Goal: Information Seeking & Learning: Learn about a topic

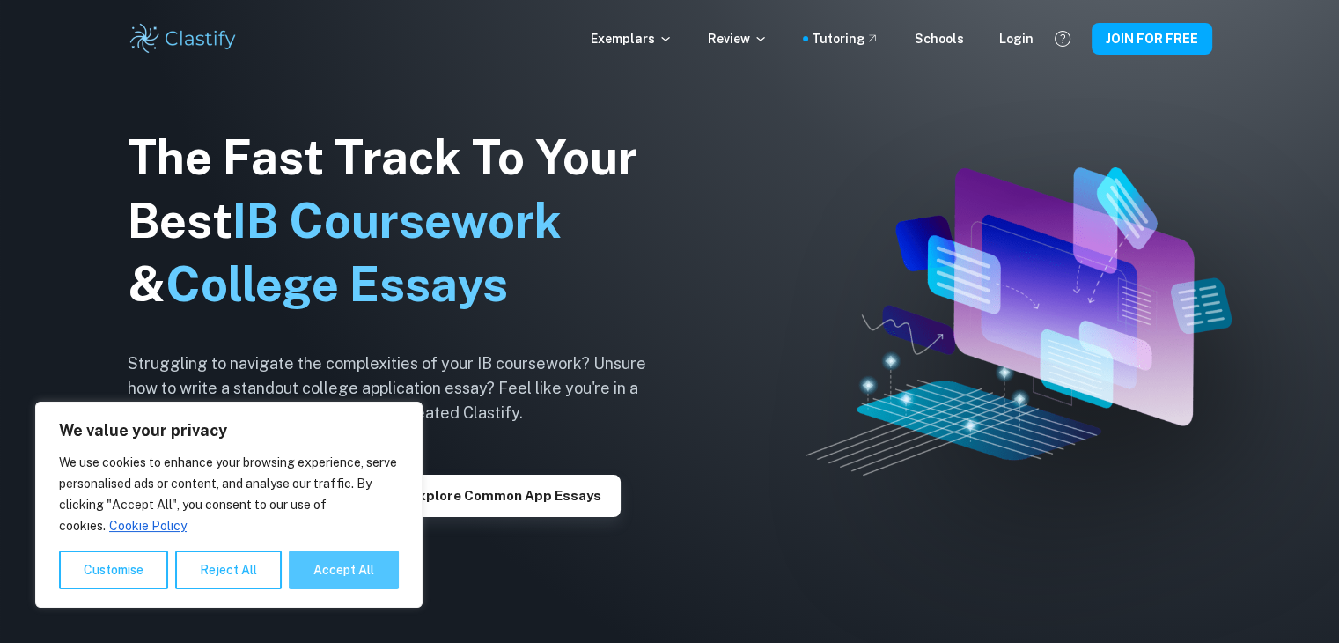
click at [364, 576] on button "Accept All" at bounding box center [344, 569] width 110 height 39
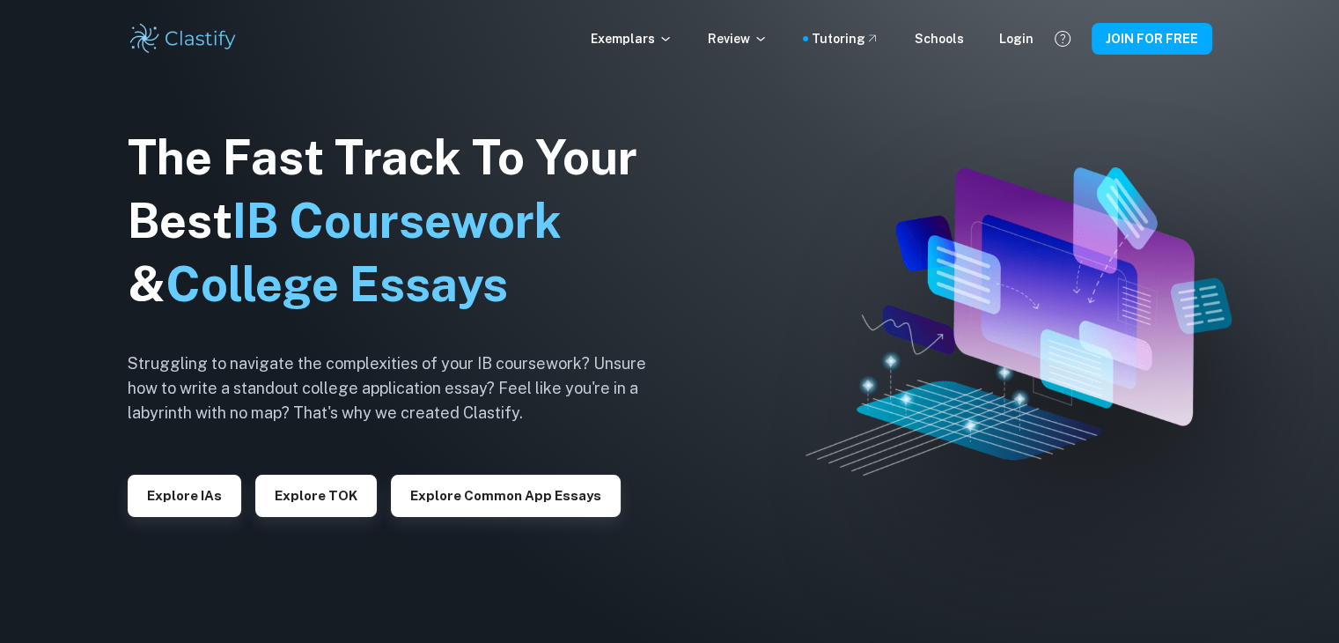
checkbox input "true"
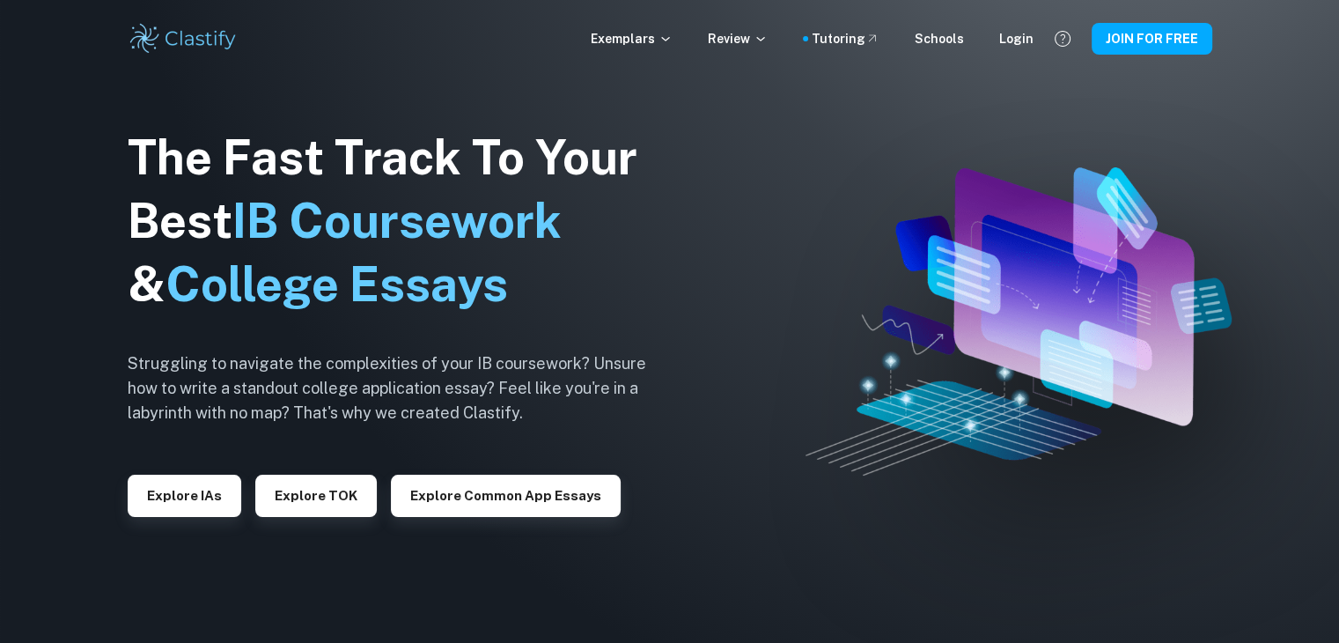
drag, startPoint x: 549, startPoint y: 571, endPoint x: 511, endPoint y: 569, distance: 38.8
click at [548, 571] on div "The Fast Track To Your Best IB Coursework & College Essays Struggling to naviga…" at bounding box center [401, 321] width 546 height 602
click at [195, 507] on button "Explore IAs" at bounding box center [185, 496] width 114 height 42
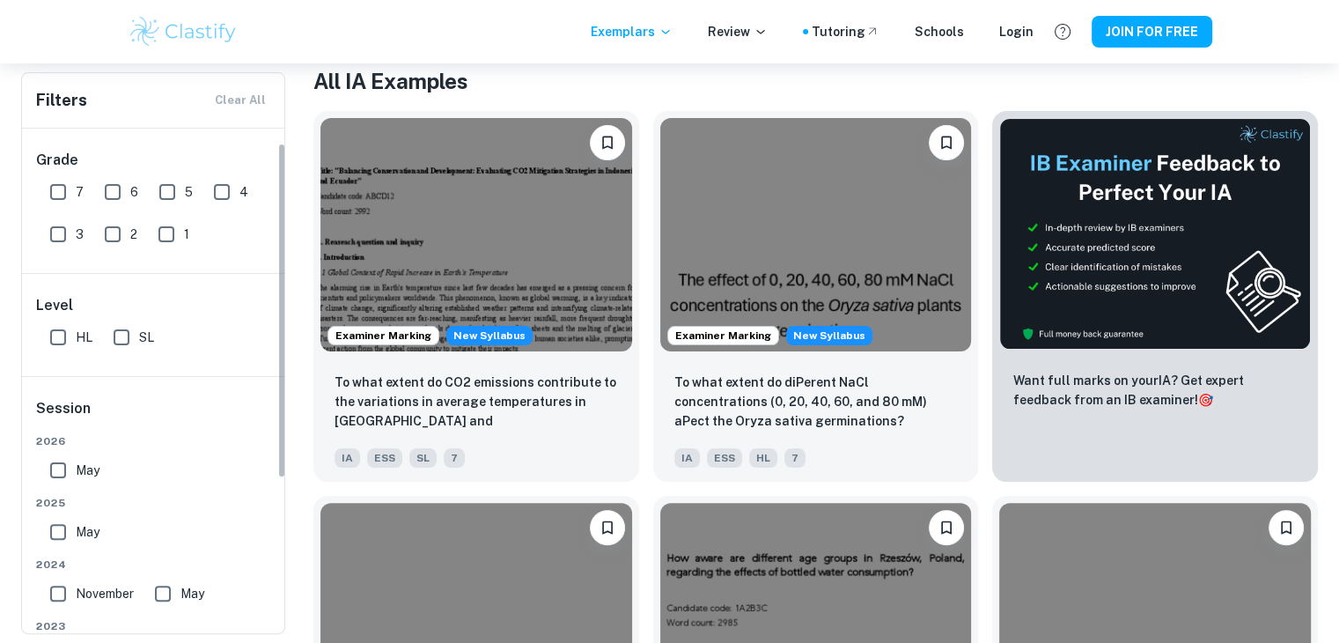
scroll to position [88, 0]
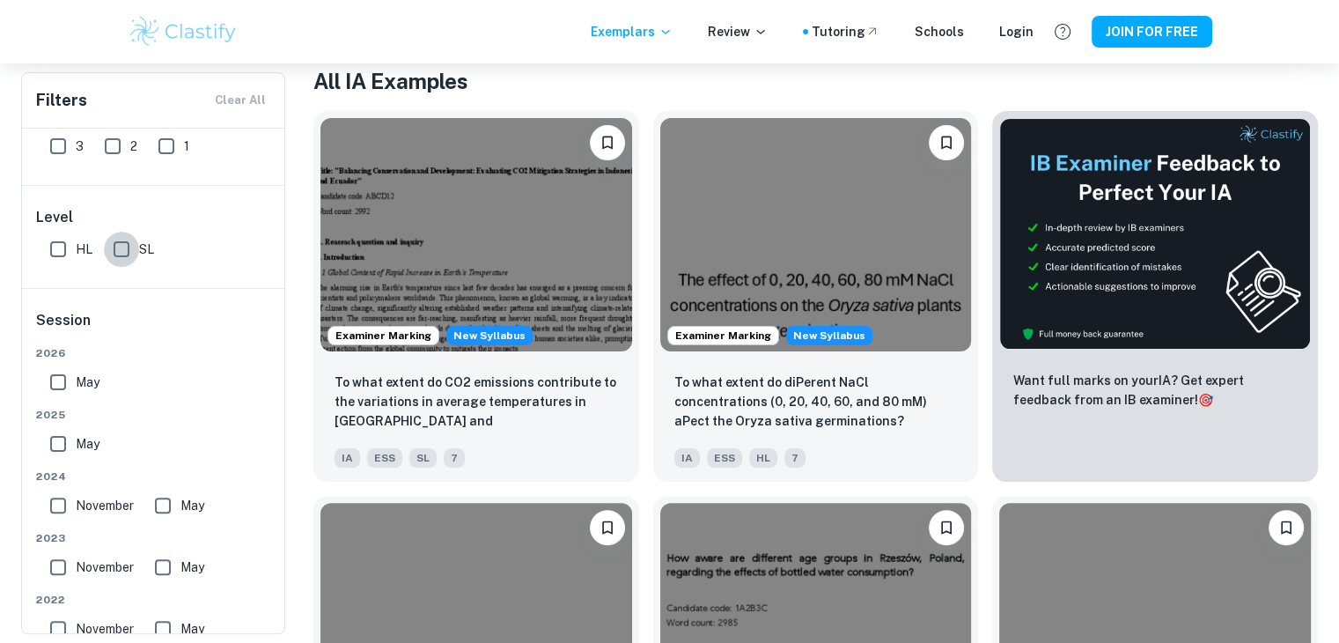
click at [123, 254] on input "SL" at bounding box center [121, 249] width 35 height 35
checkbox input "true"
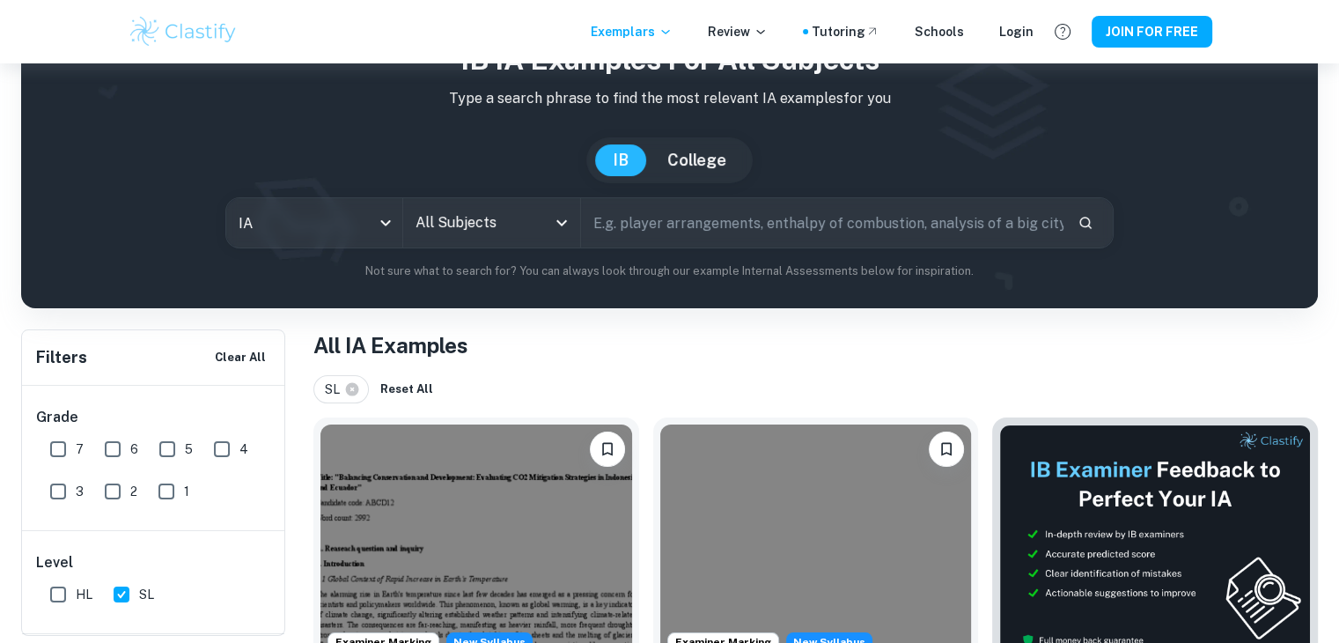
click at [755, 233] on input "text" at bounding box center [822, 222] width 482 height 49
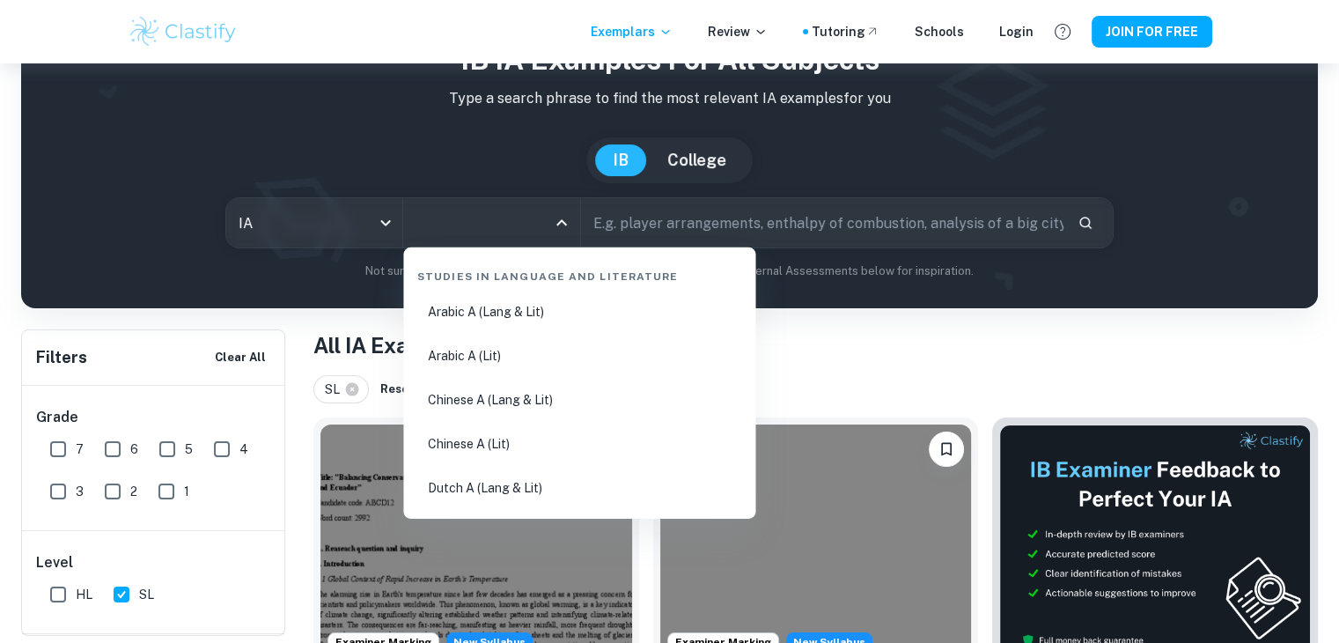
click at [503, 233] on input "All Subjects" at bounding box center [478, 222] width 134 height 33
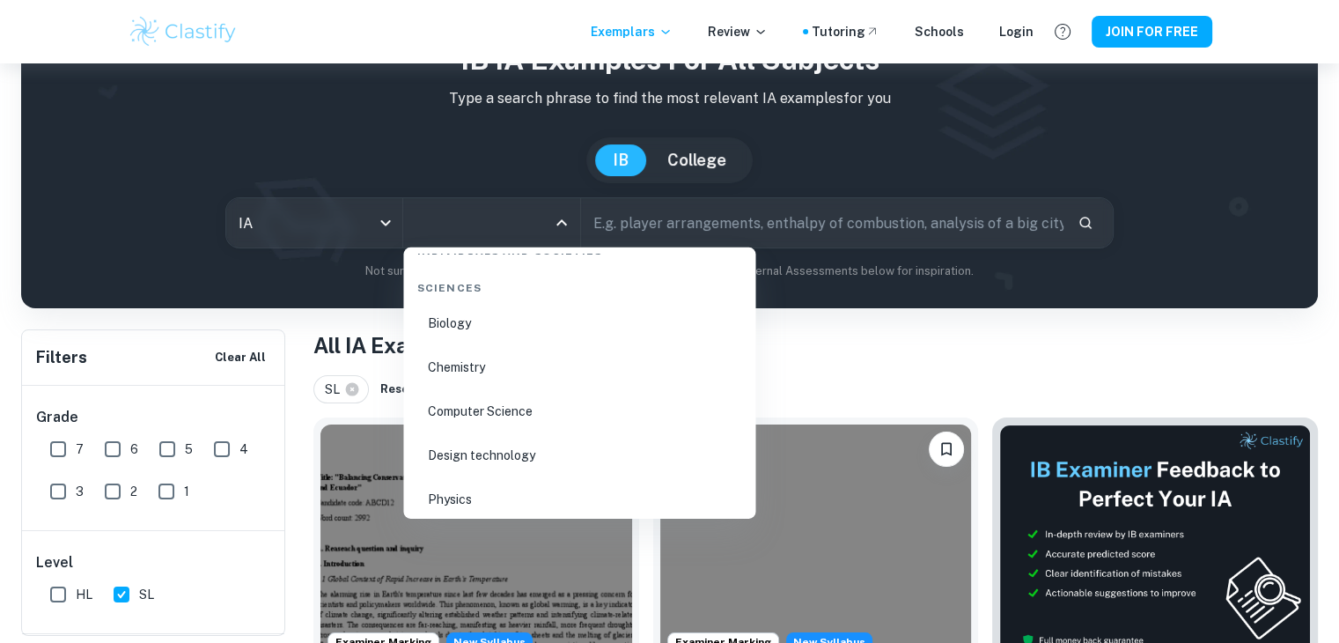
scroll to position [2817, 0]
click at [551, 331] on li "Computer Science" at bounding box center [579, 324] width 338 height 40
type input "Computer Science"
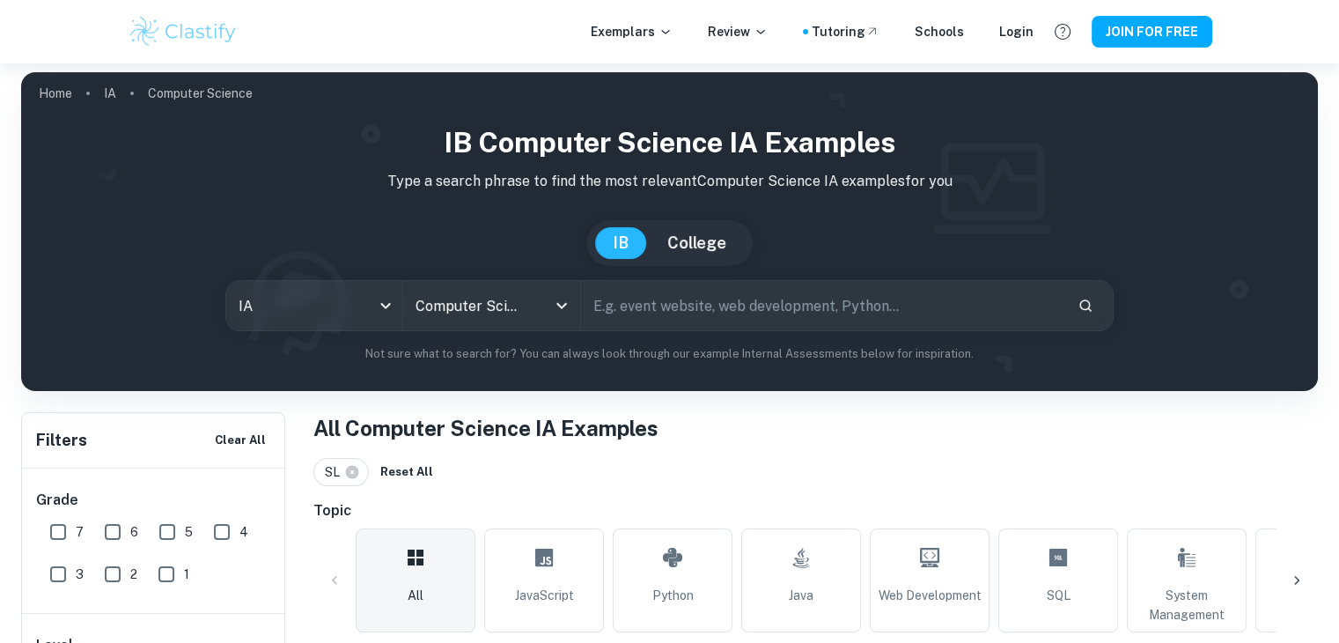
scroll to position [264, 0]
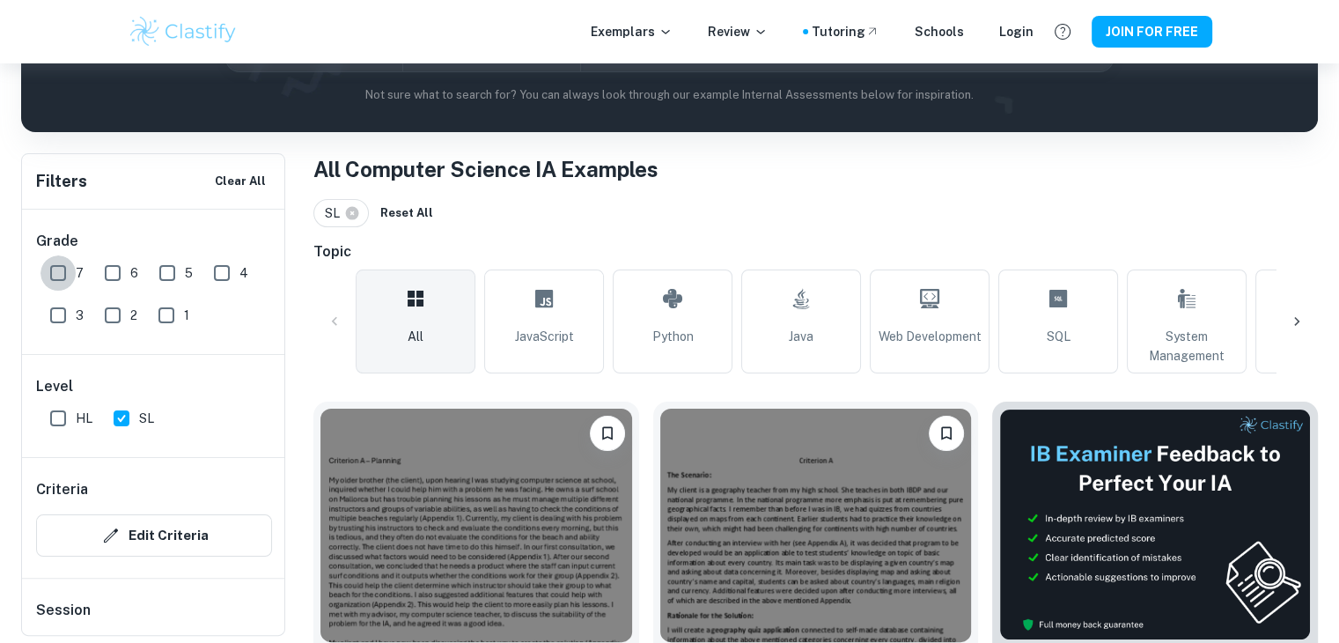
click at [71, 279] on input "7" at bounding box center [57, 272] width 35 height 35
checkbox input "true"
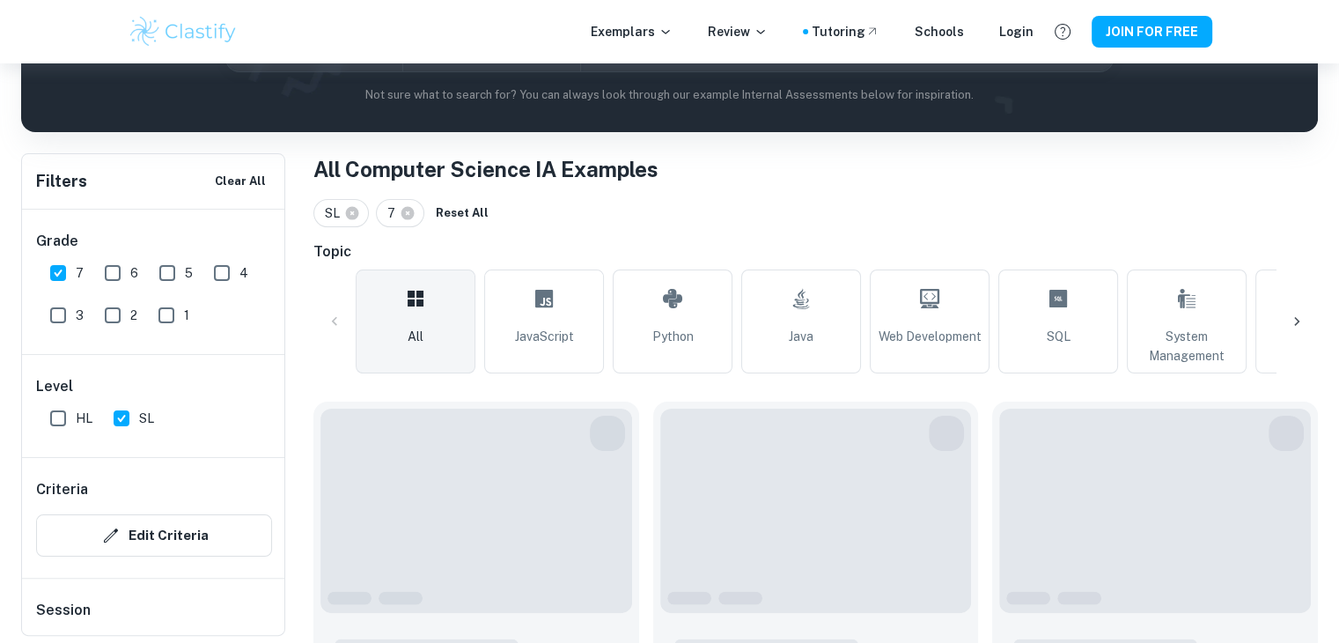
click at [117, 280] on input "6" at bounding box center [112, 272] width 35 height 35
checkbox input "true"
click at [163, 269] on input "5" at bounding box center [167, 272] width 35 height 35
checkbox input "true"
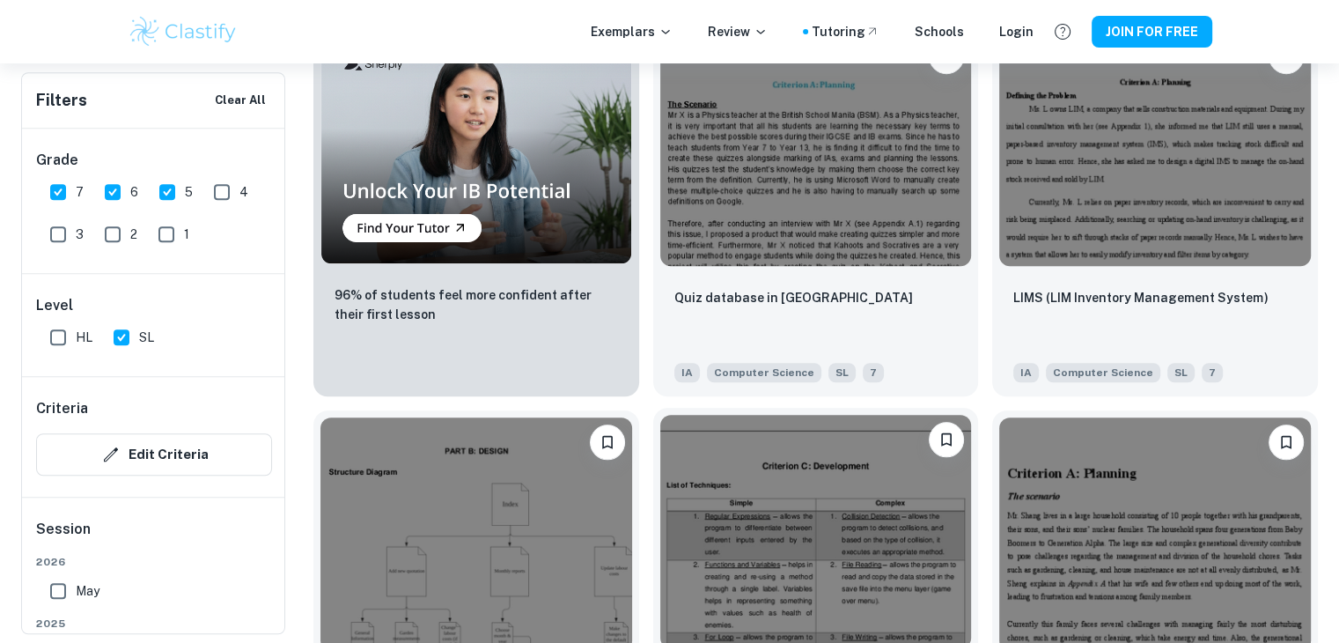
scroll to position [1497, 0]
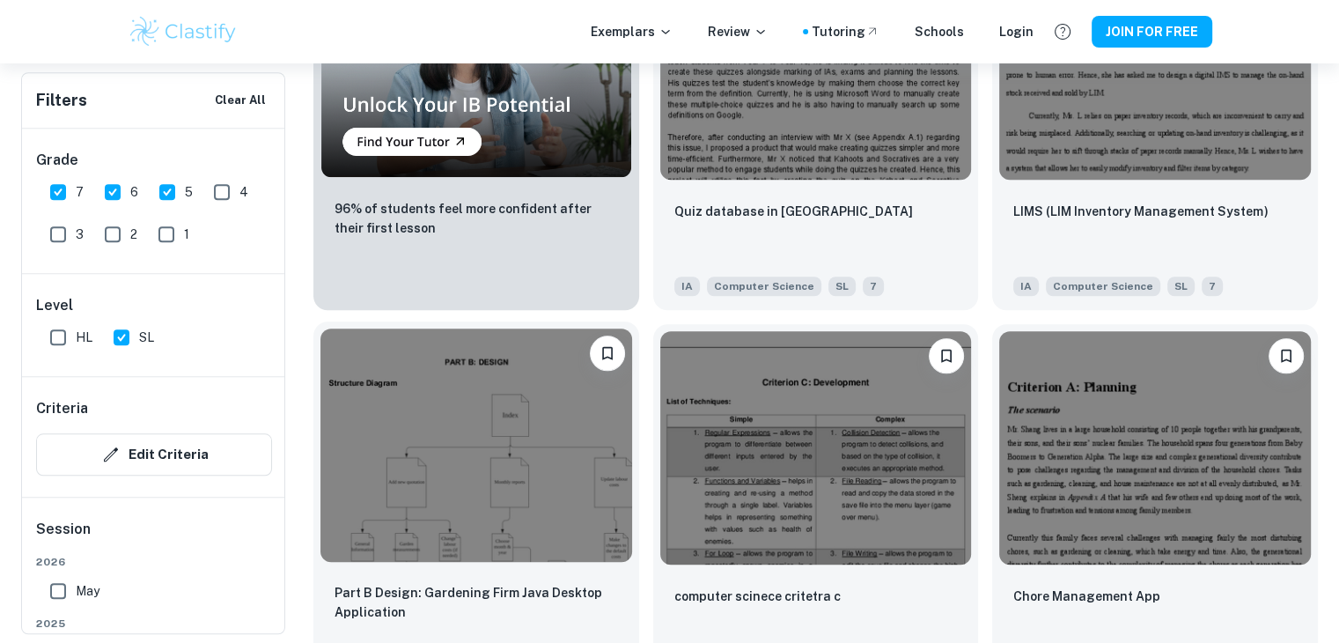
click at [584, 483] on img at bounding box center [476, 444] width 312 height 233
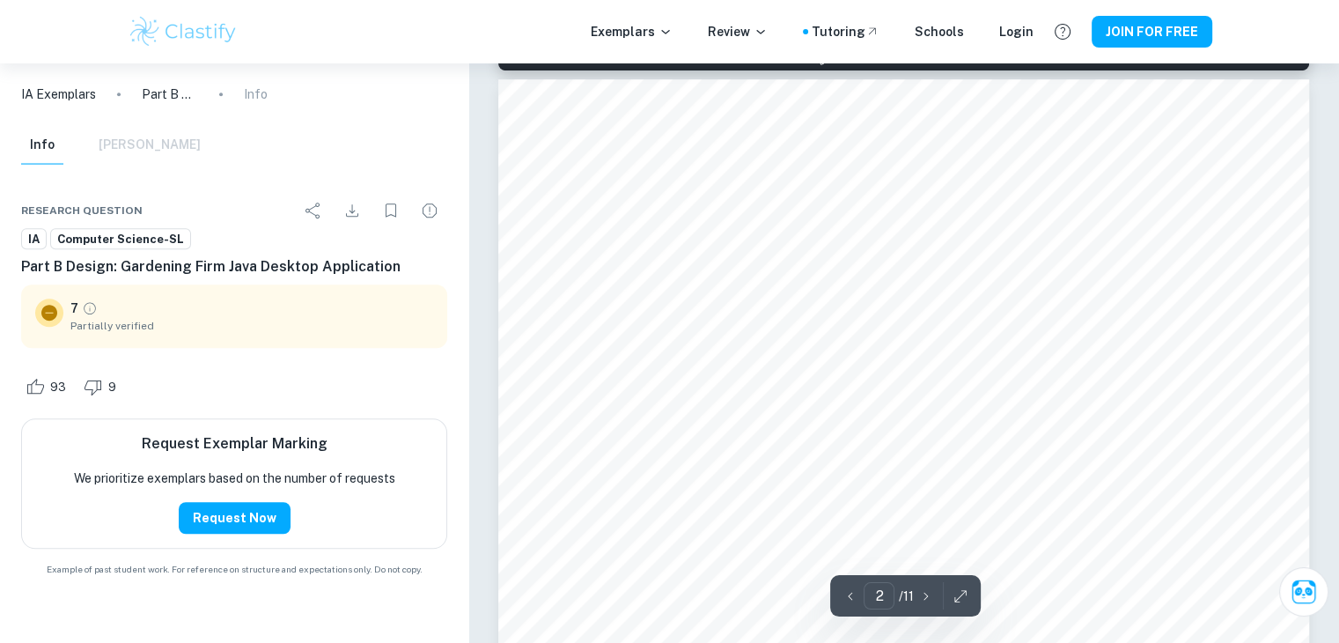
scroll to position [1321, 0]
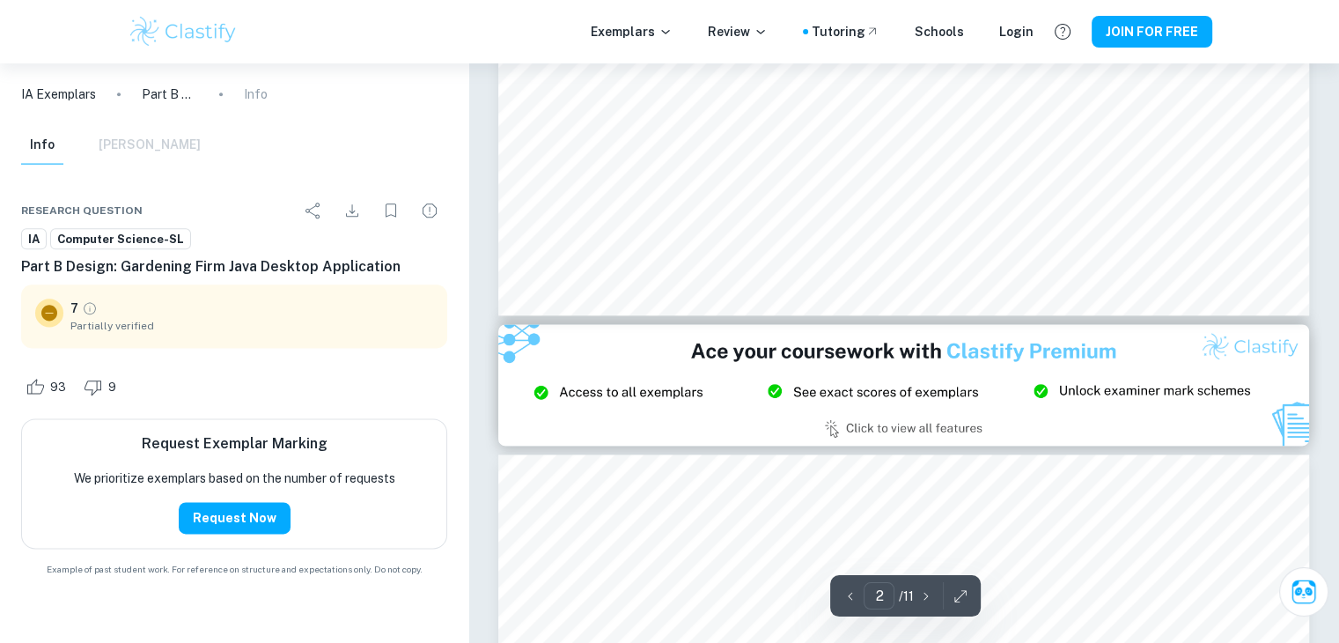
type input "3"
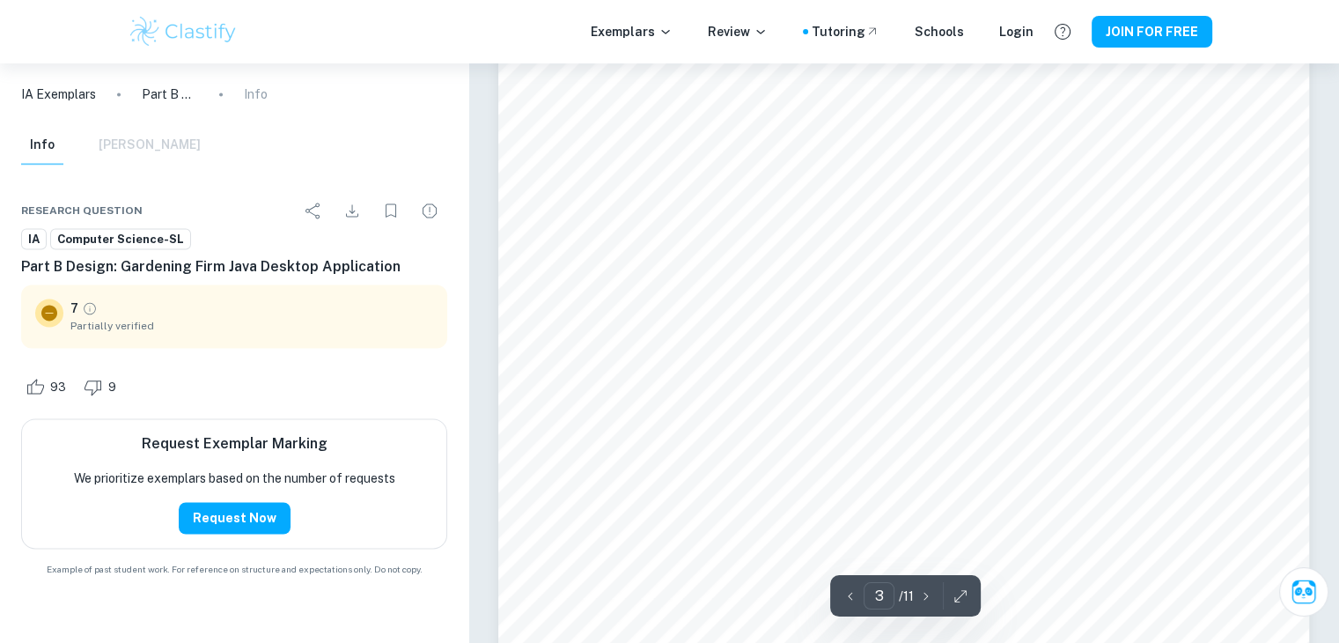
scroll to position [2905, 0]
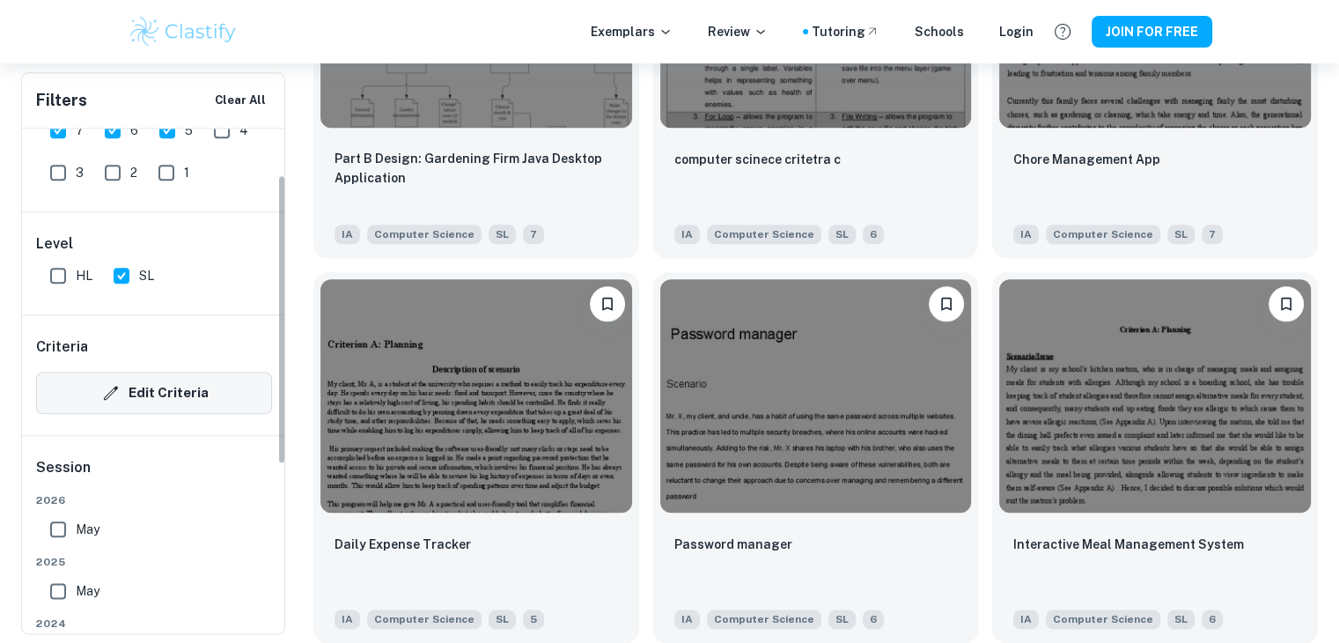
scroll to position [88, 0]
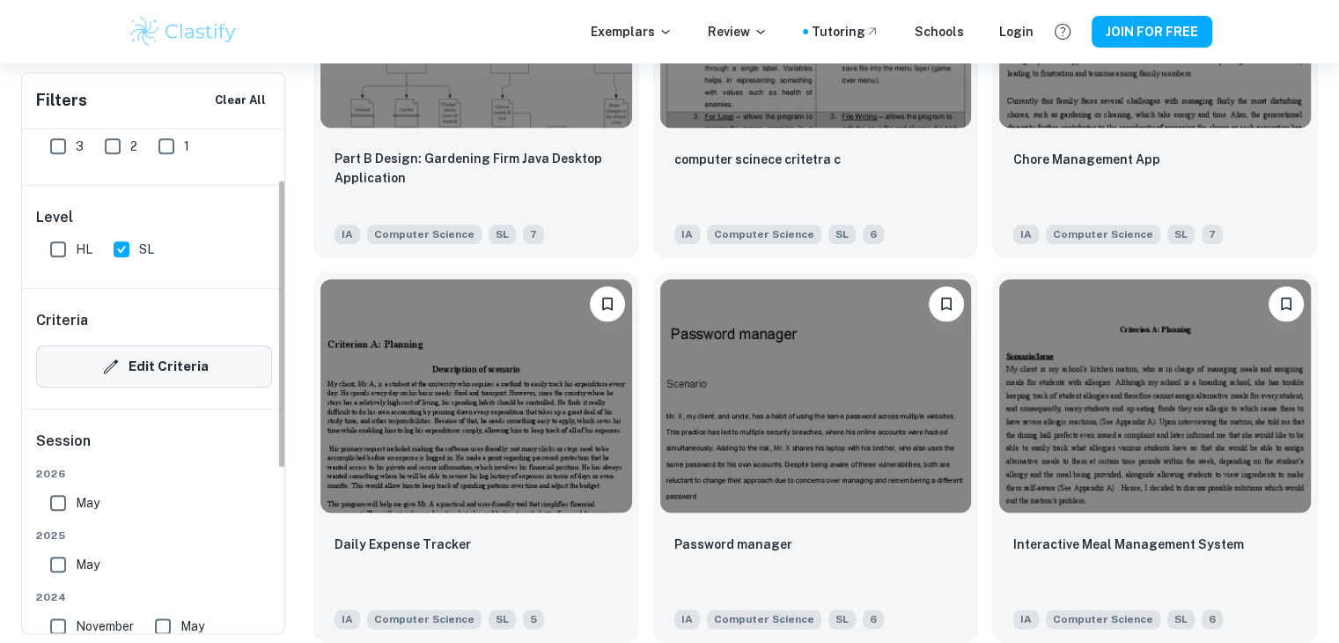
click at [202, 363] on button "Edit Criteria" at bounding box center [154, 366] width 236 height 42
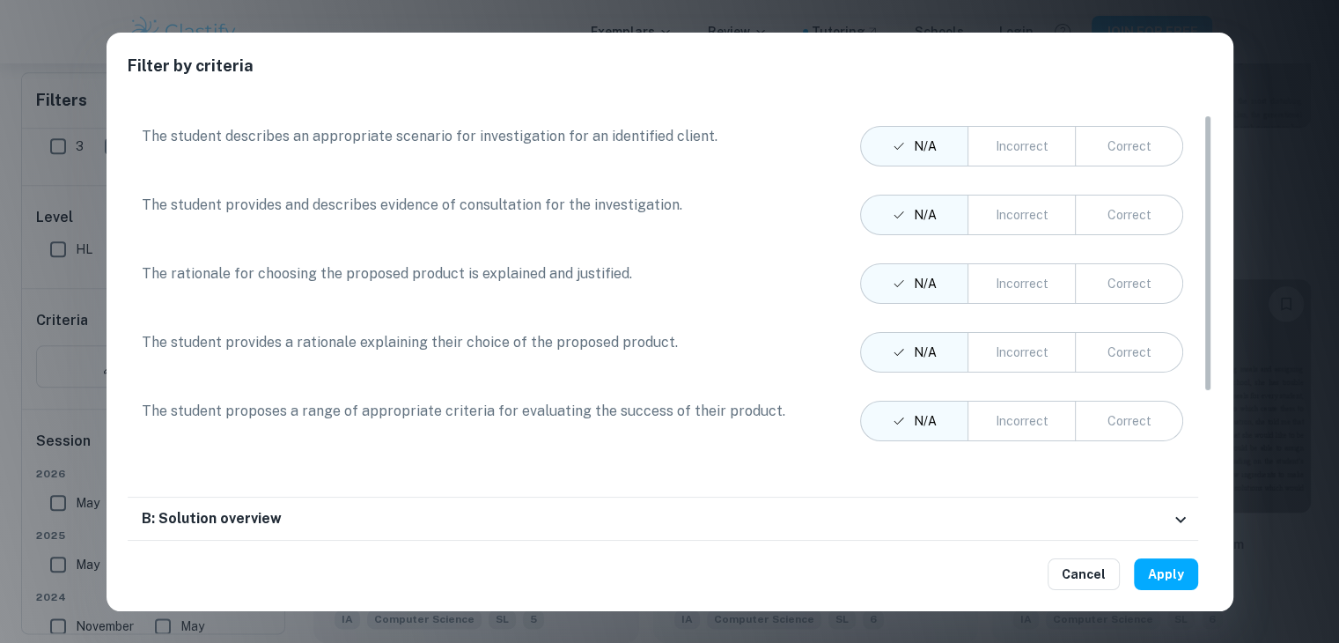
scroll to position [252, 0]
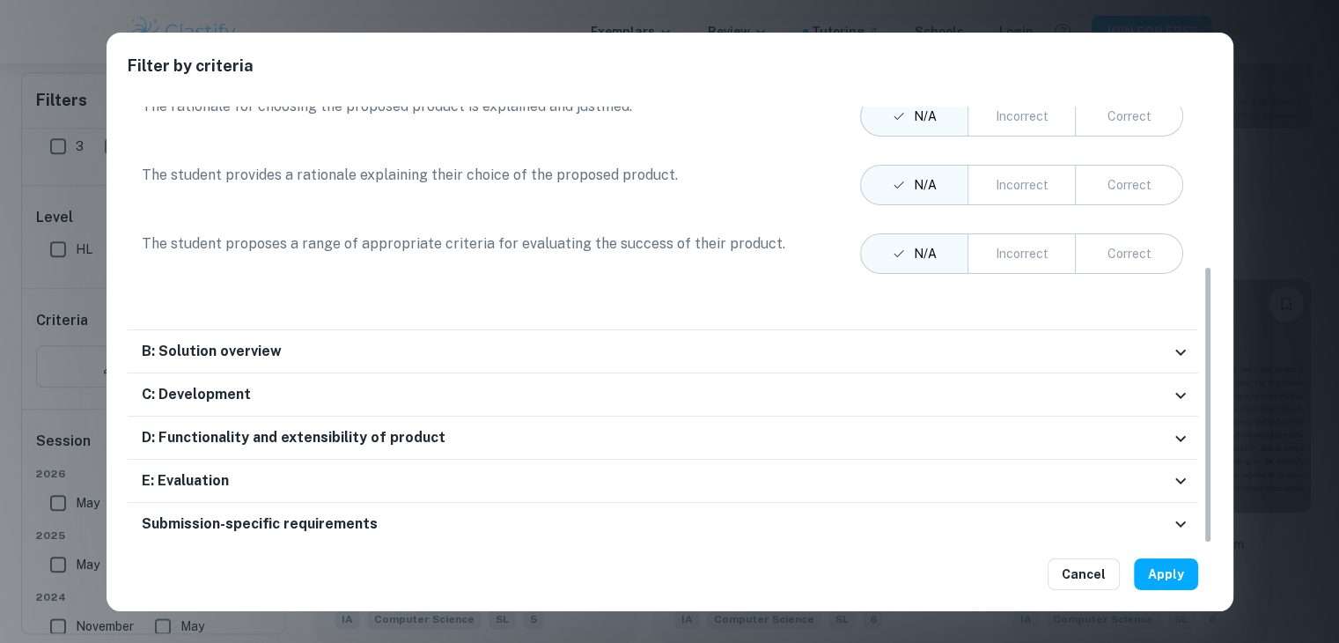
click at [813, 355] on div "B: Solution overview" at bounding box center [656, 352] width 1028 height 22
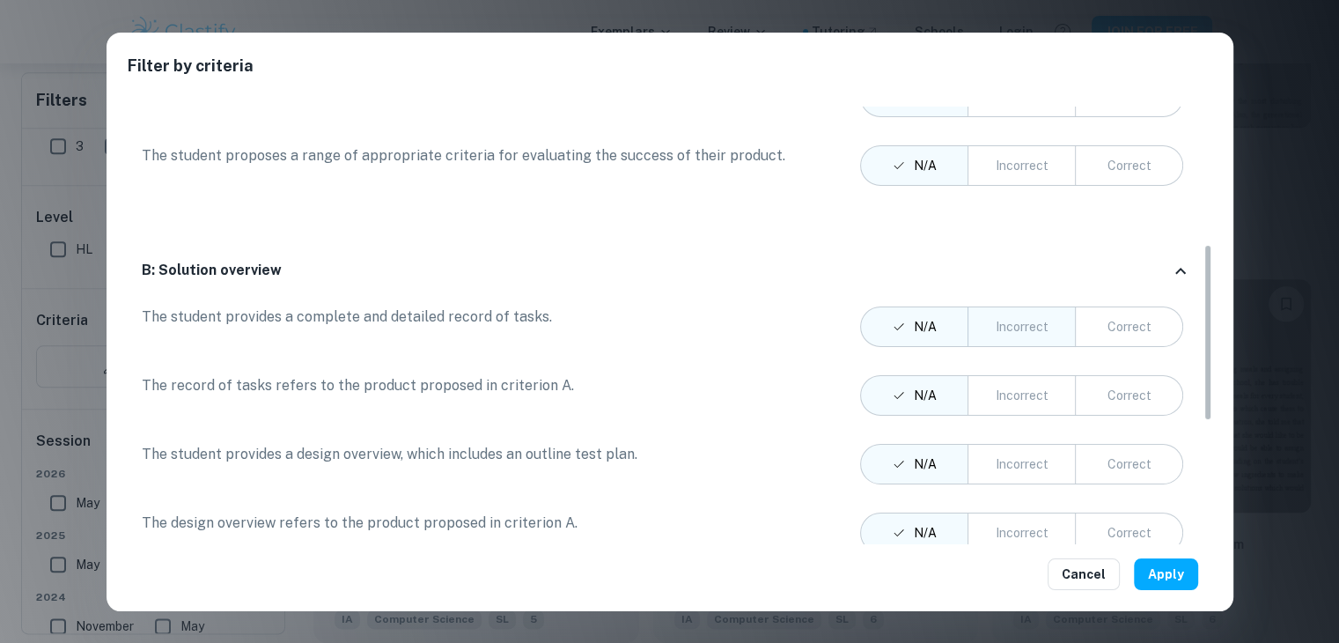
scroll to position [0, 0]
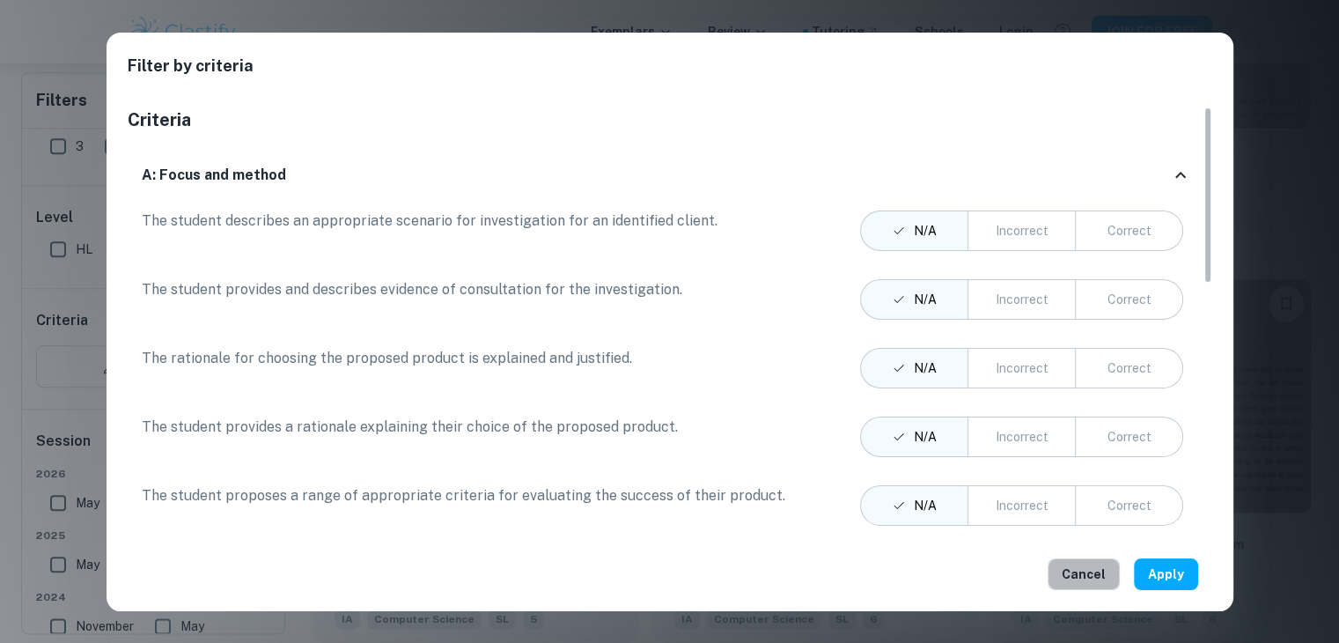
click at [1105, 563] on button "Cancel" at bounding box center [1084, 574] width 72 height 32
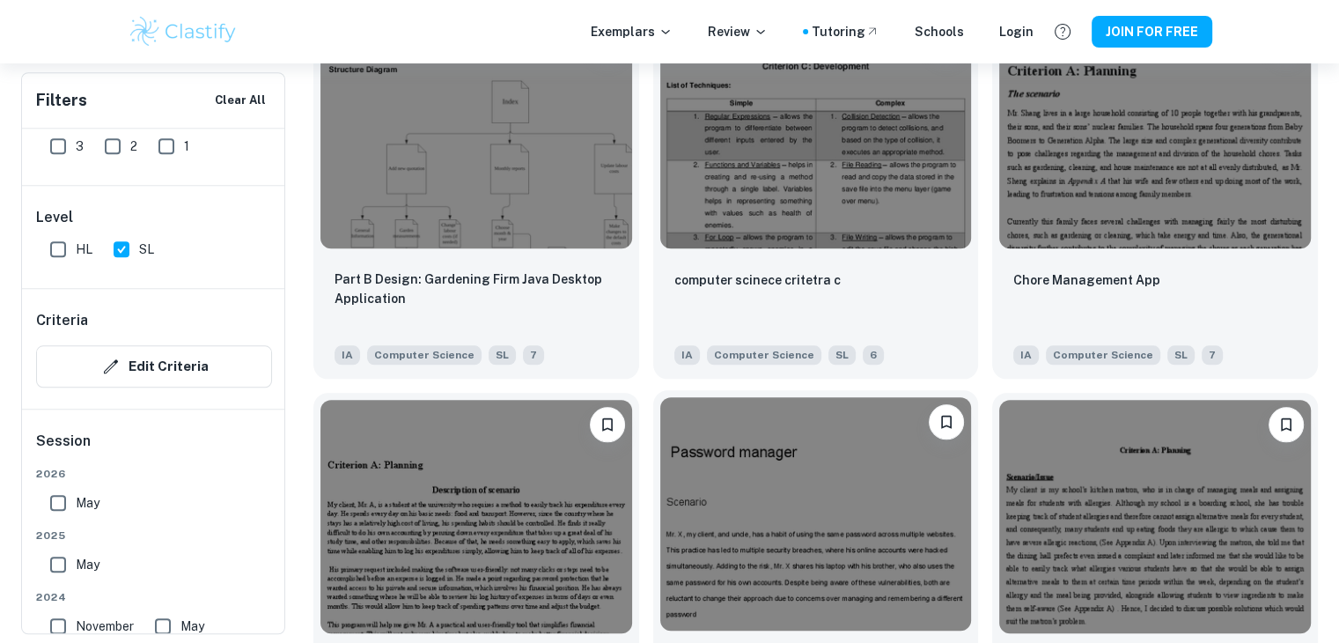
scroll to position [1936, 0]
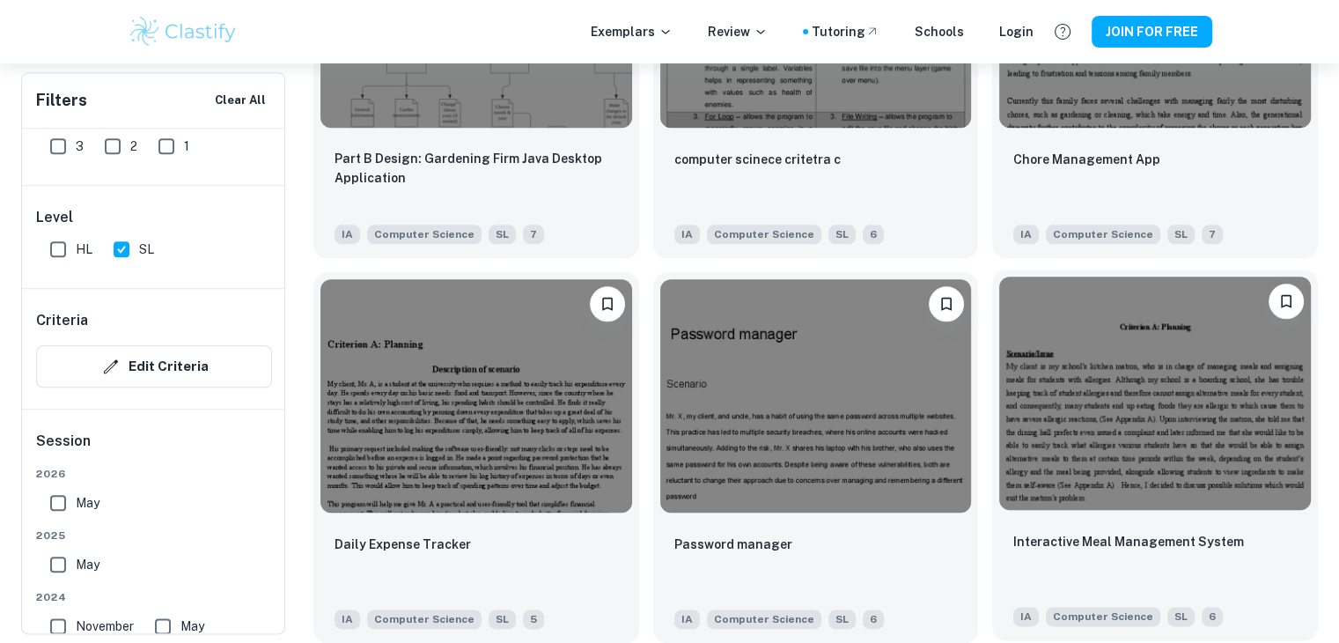
click at [1027, 430] on img at bounding box center [1155, 392] width 312 height 233
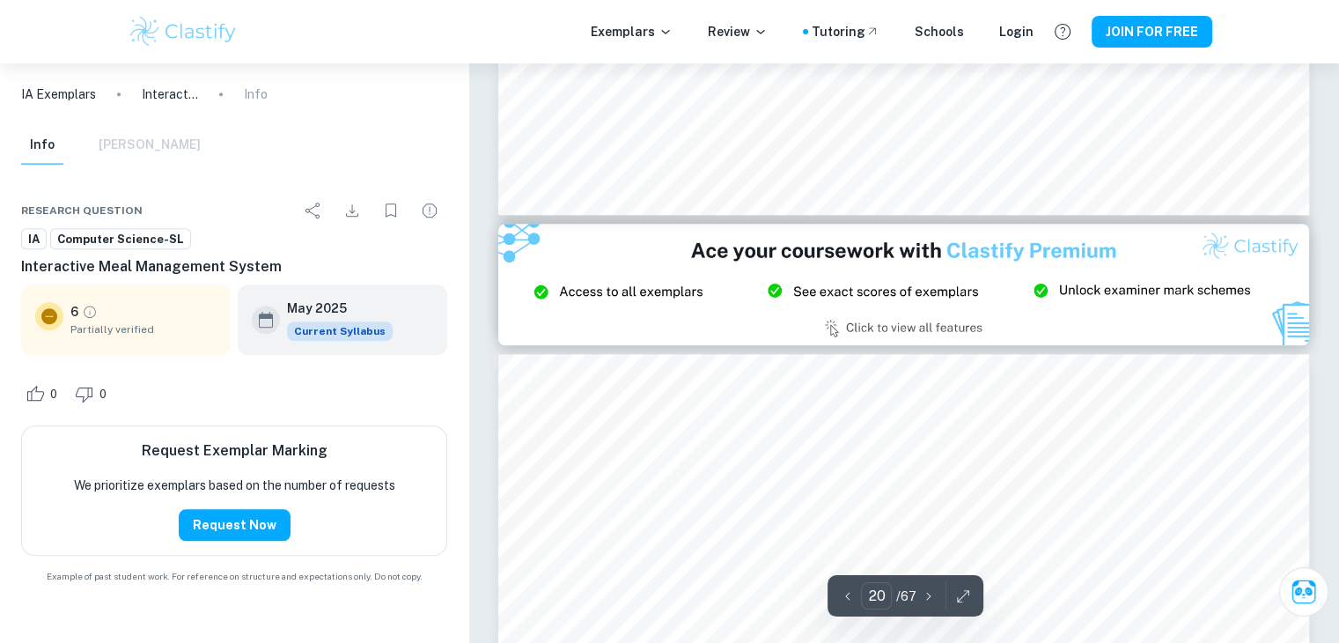
scroll to position [21449, 0]
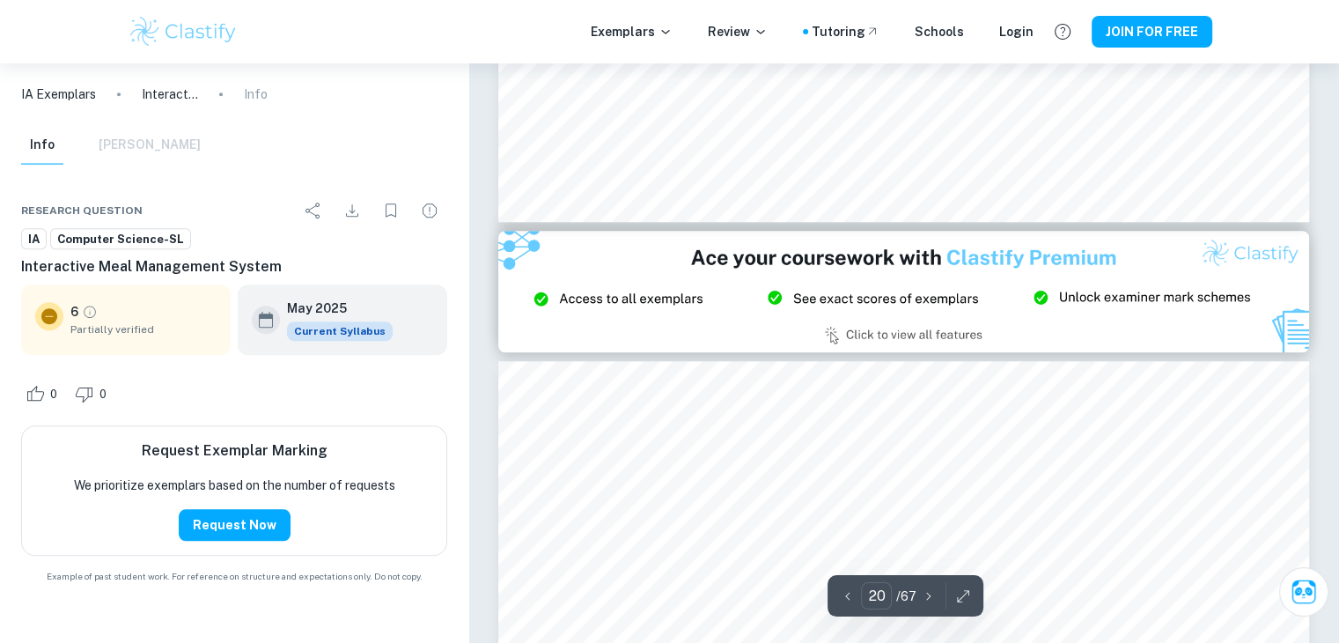
type input "21"
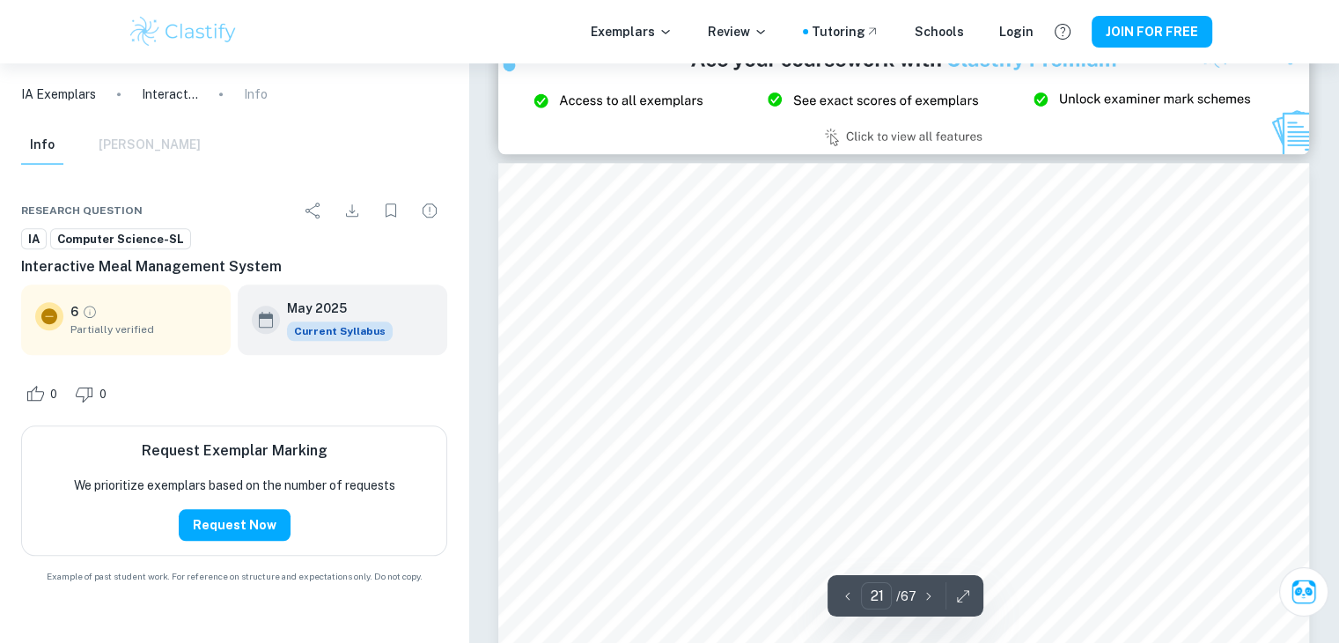
scroll to position [21713, 0]
